Goal: Register for event/course

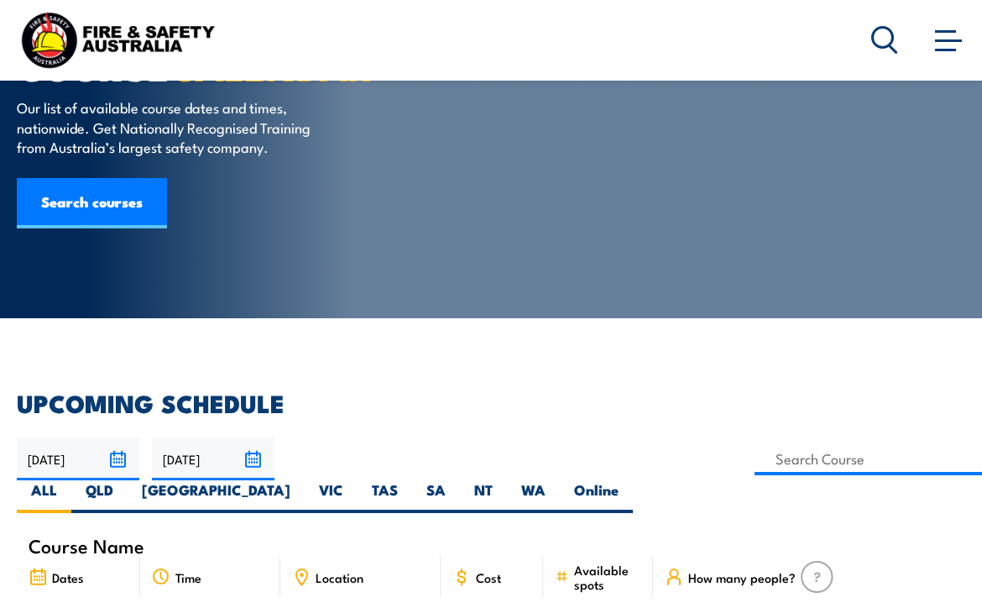
scroll to position [306, 0]
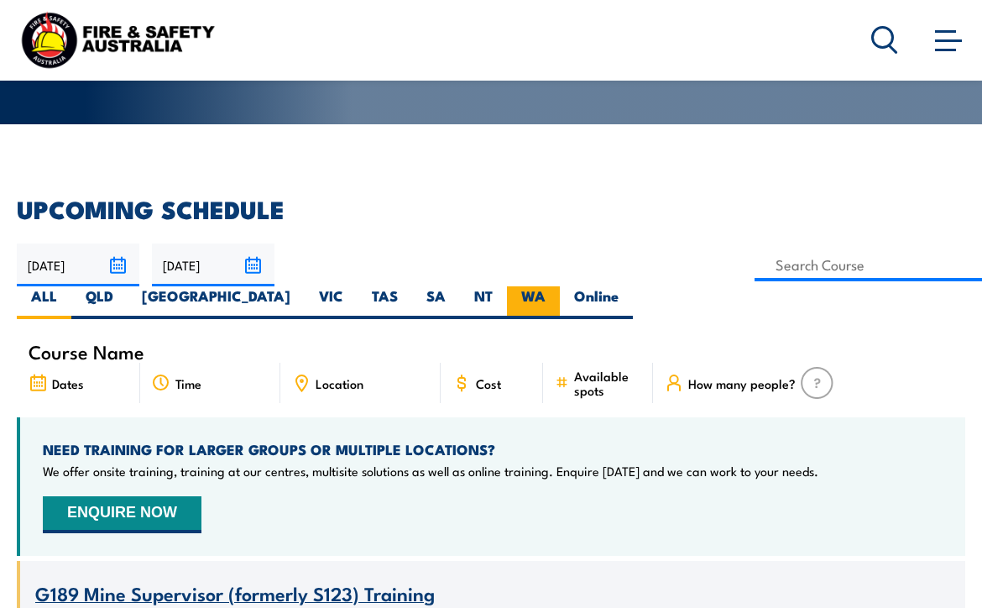
click at [507, 300] on label "WA" at bounding box center [533, 302] width 53 height 33
click at [545, 297] on input "WA" at bounding box center [550, 291] width 11 height 11
radio input "true"
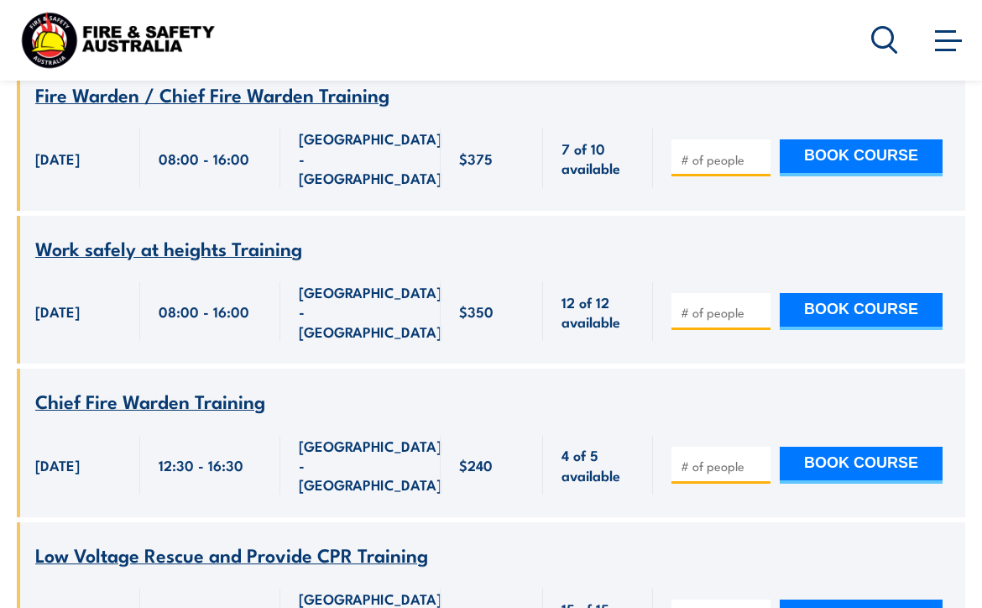
scroll to position [4944, 0]
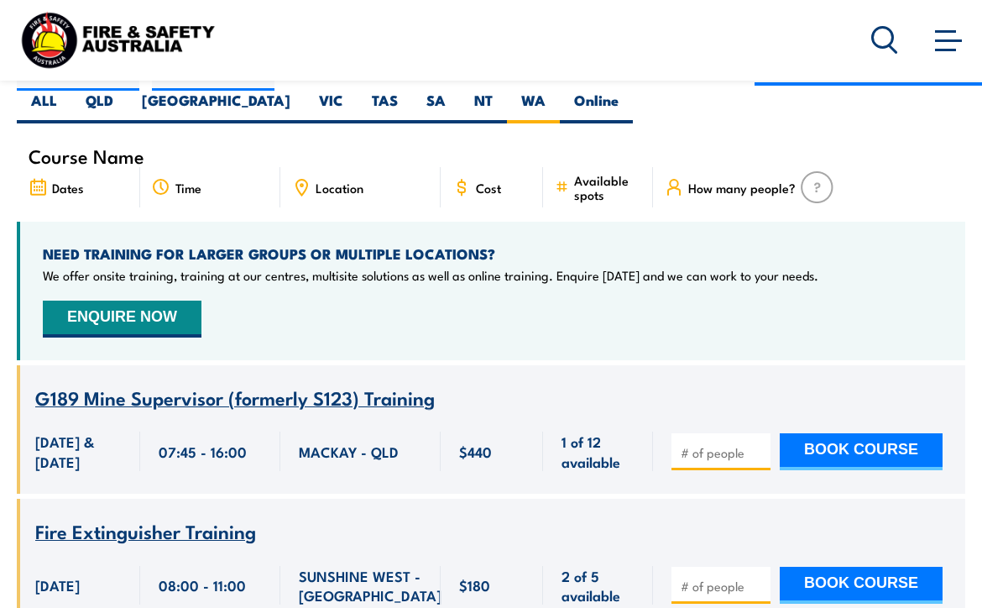
scroll to position [495, 0]
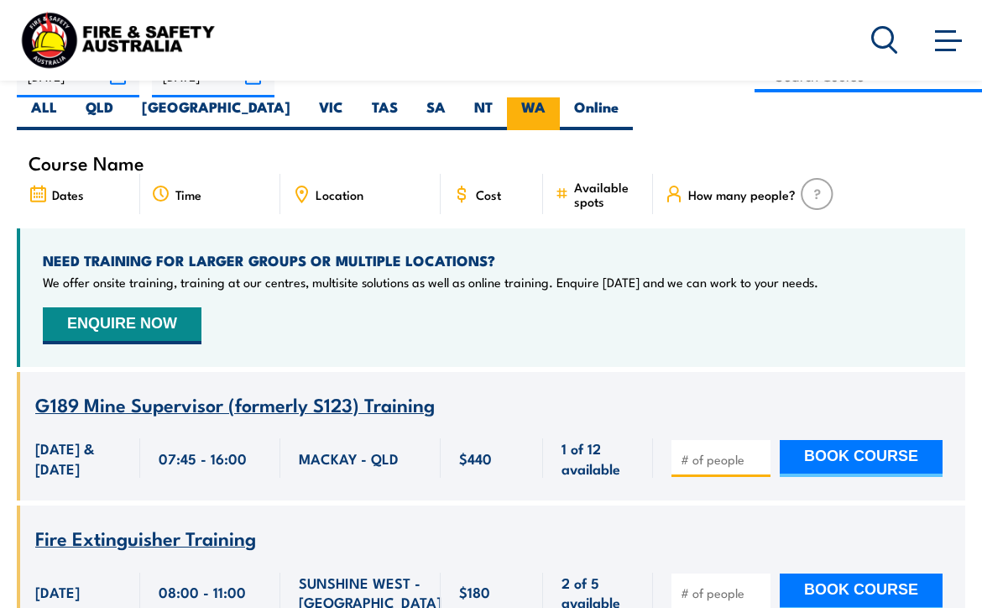
click at [507, 109] on label "WA" at bounding box center [533, 113] width 53 height 33
click at [545, 108] on input "WA" at bounding box center [550, 102] width 11 height 11
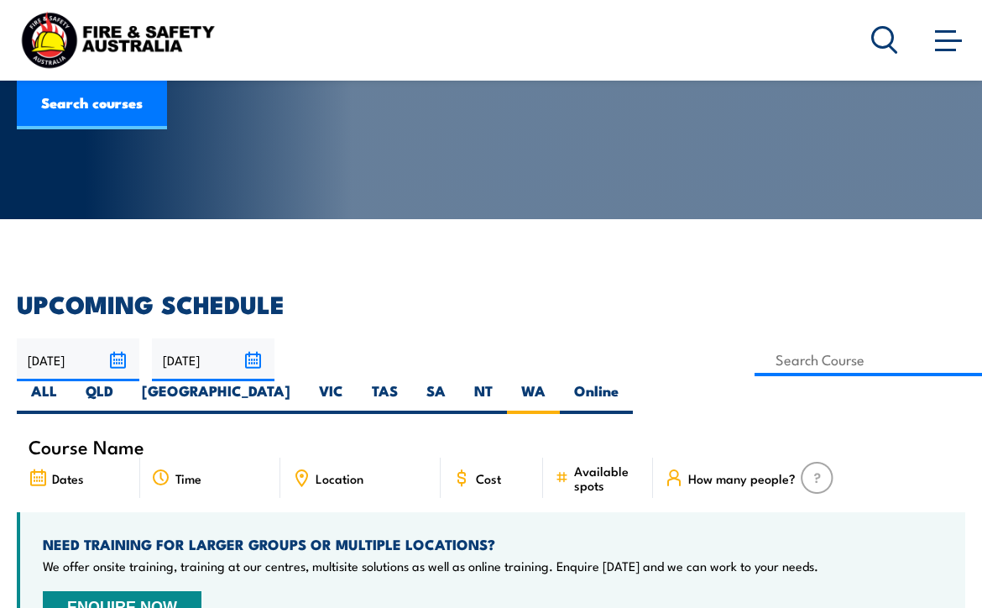
scroll to position [159, 0]
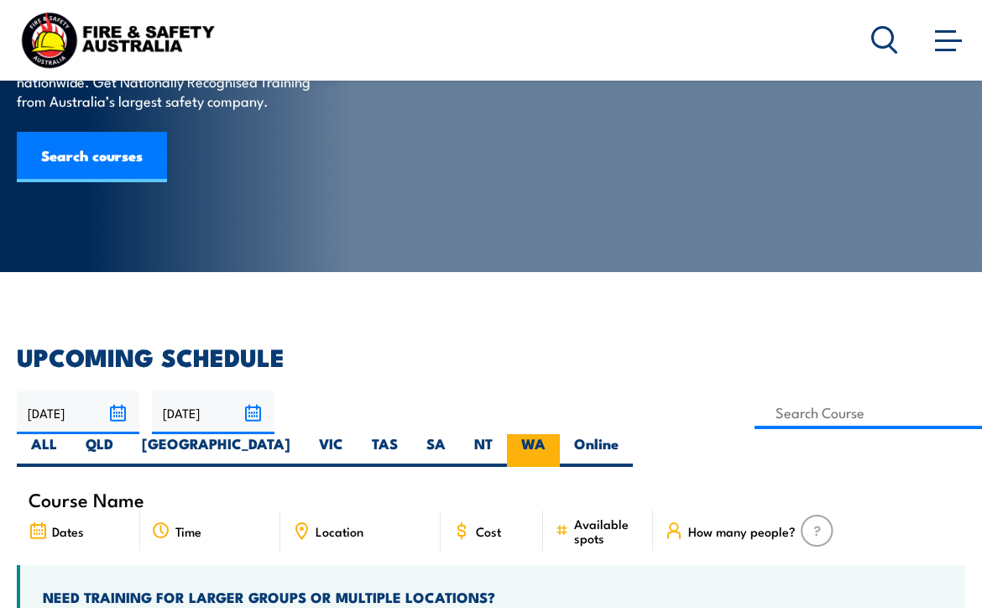
click at [507, 441] on label "WA" at bounding box center [533, 450] width 53 height 33
click at [545, 441] on input "WA" at bounding box center [550, 439] width 11 height 11
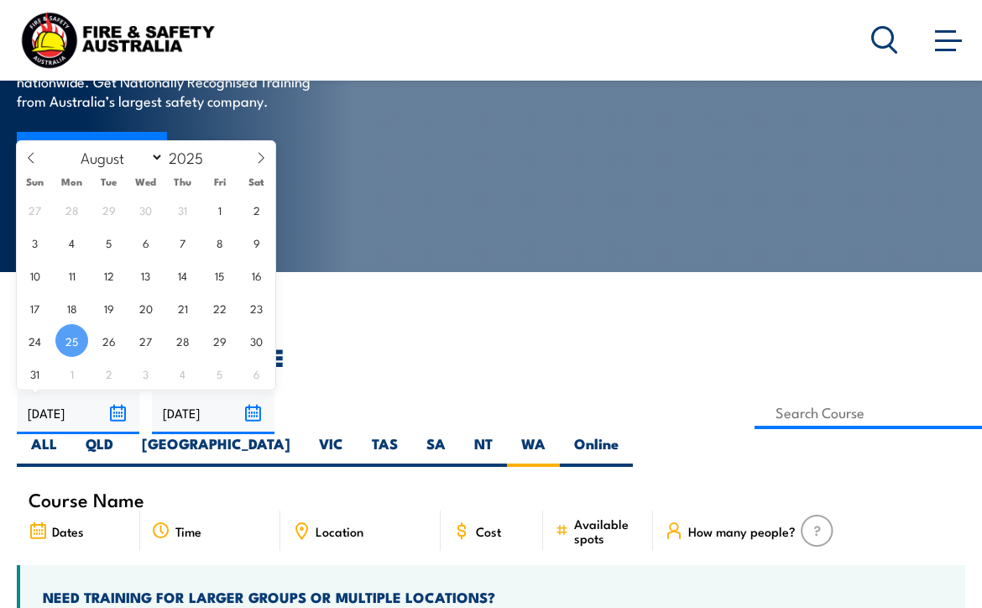
click at [117, 412] on input "[DATE]" at bounding box center [78, 412] width 123 height 43
click at [243, 413] on input "[DATE]" at bounding box center [213, 412] width 123 height 43
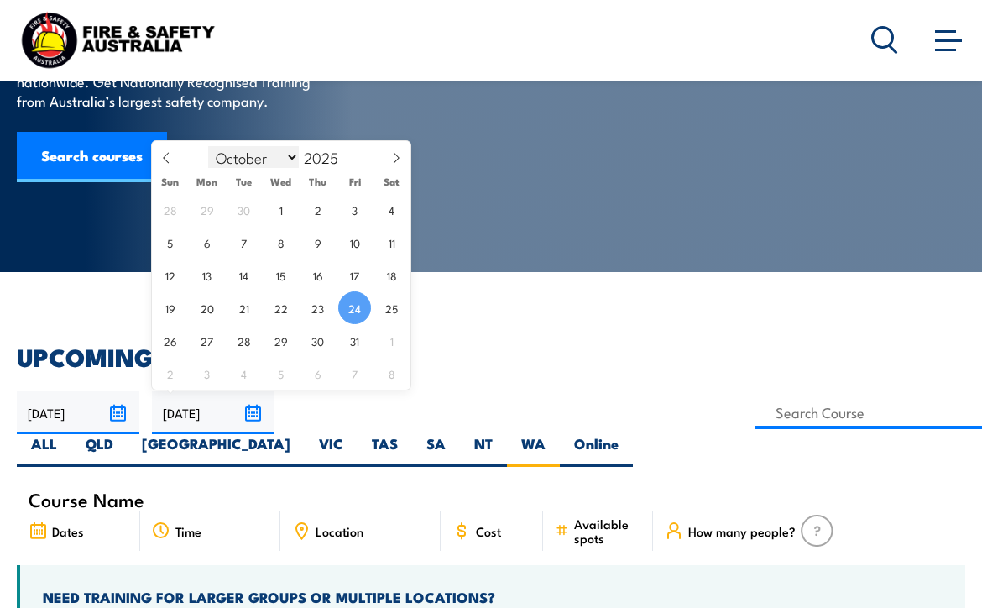
select select "8"
click at [213, 206] on span "1" at bounding box center [206, 209] width 33 height 33
type input "[DATE]"
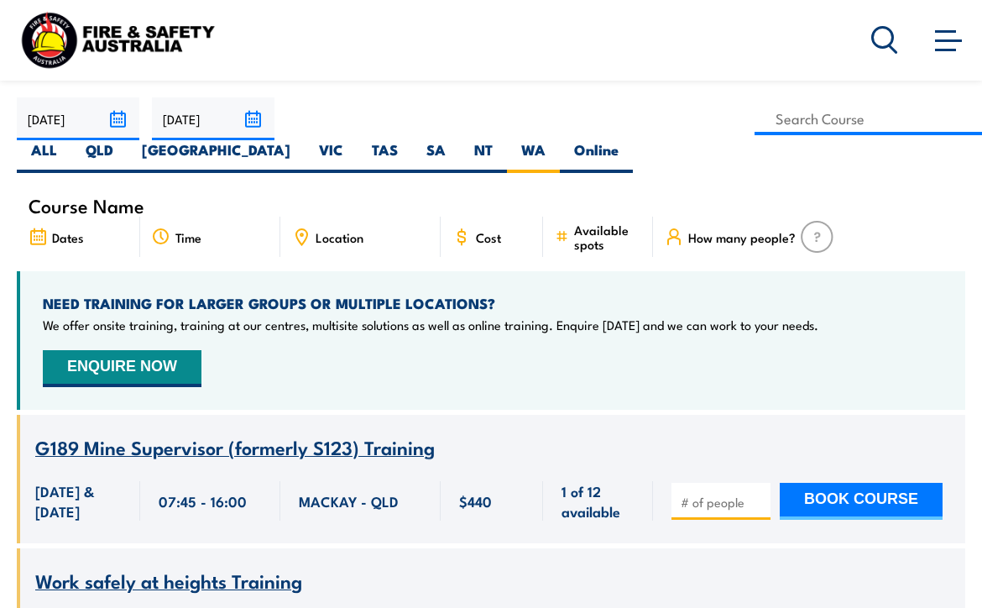
scroll to position [452, 0]
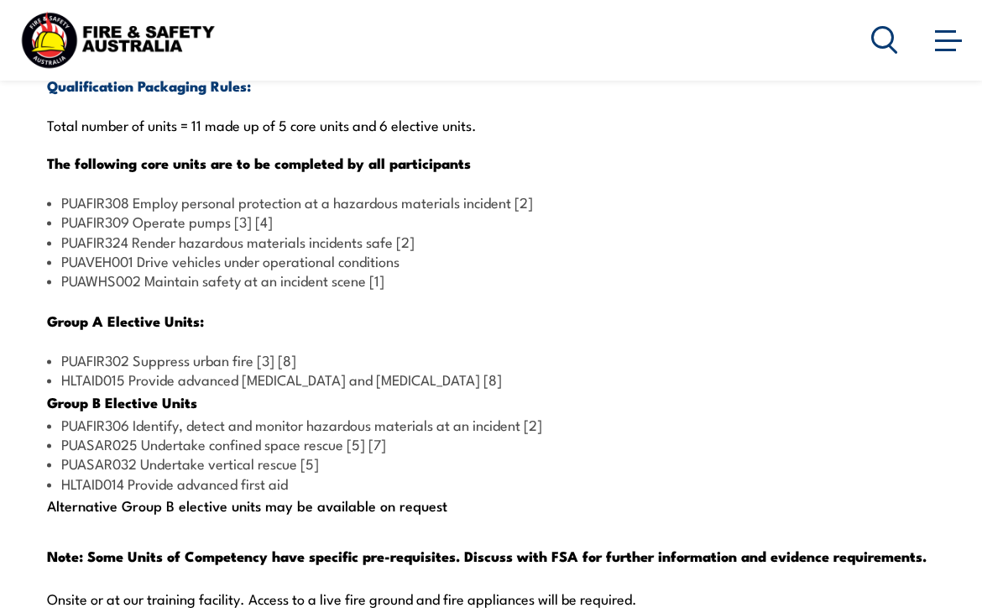
scroll to position [1597, 0]
